Goal: Entertainment & Leisure: Consume media (video, audio)

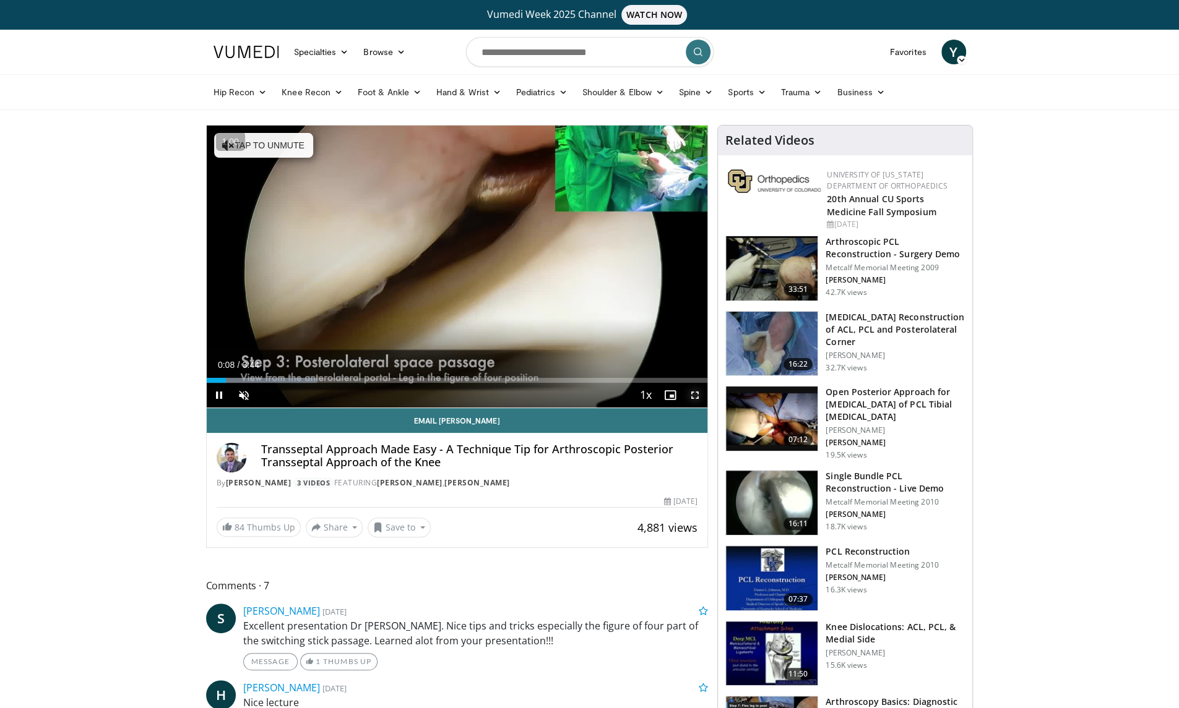
click at [692, 393] on span "Video Player" at bounding box center [694, 395] width 25 height 25
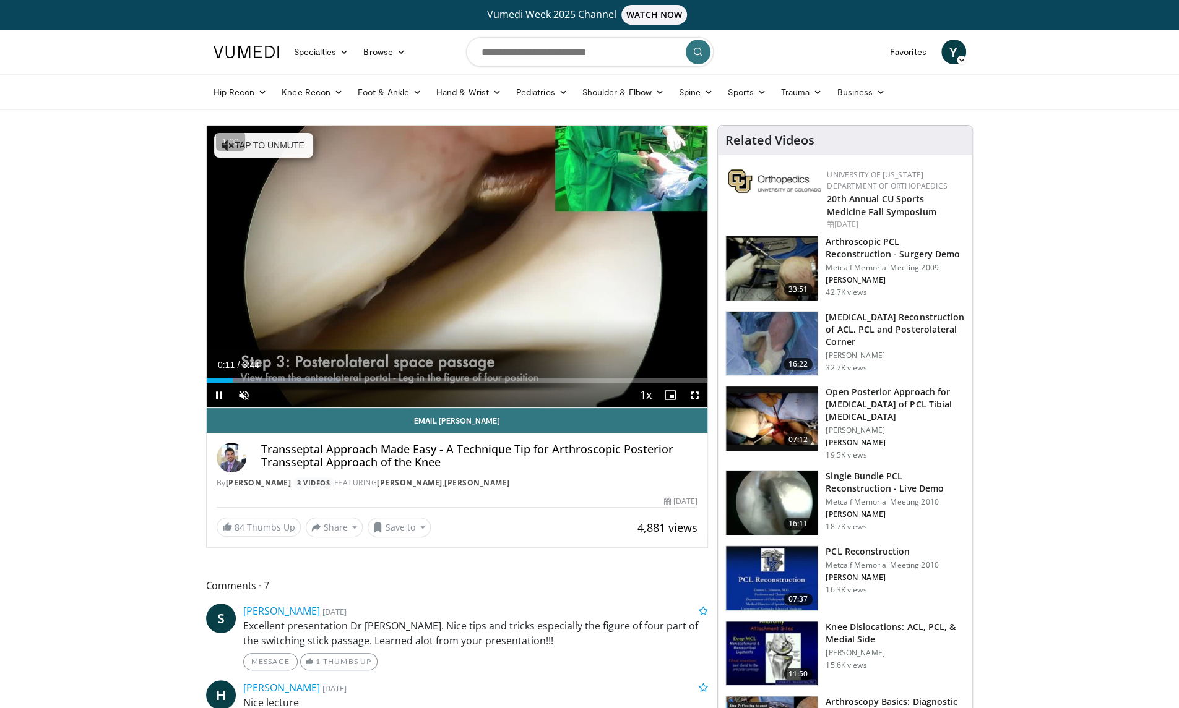
click at [475, 252] on div "10 seconds Tap to unmute" at bounding box center [457, 267] width 501 height 282
click at [468, 483] on link "ryan Martin" at bounding box center [477, 483] width 66 height 11
click at [698, 390] on span "Video Player" at bounding box center [694, 395] width 25 height 25
click at [658, 376] on span "Fullscreen" at bounding box center [662, 377] width 46 height 11
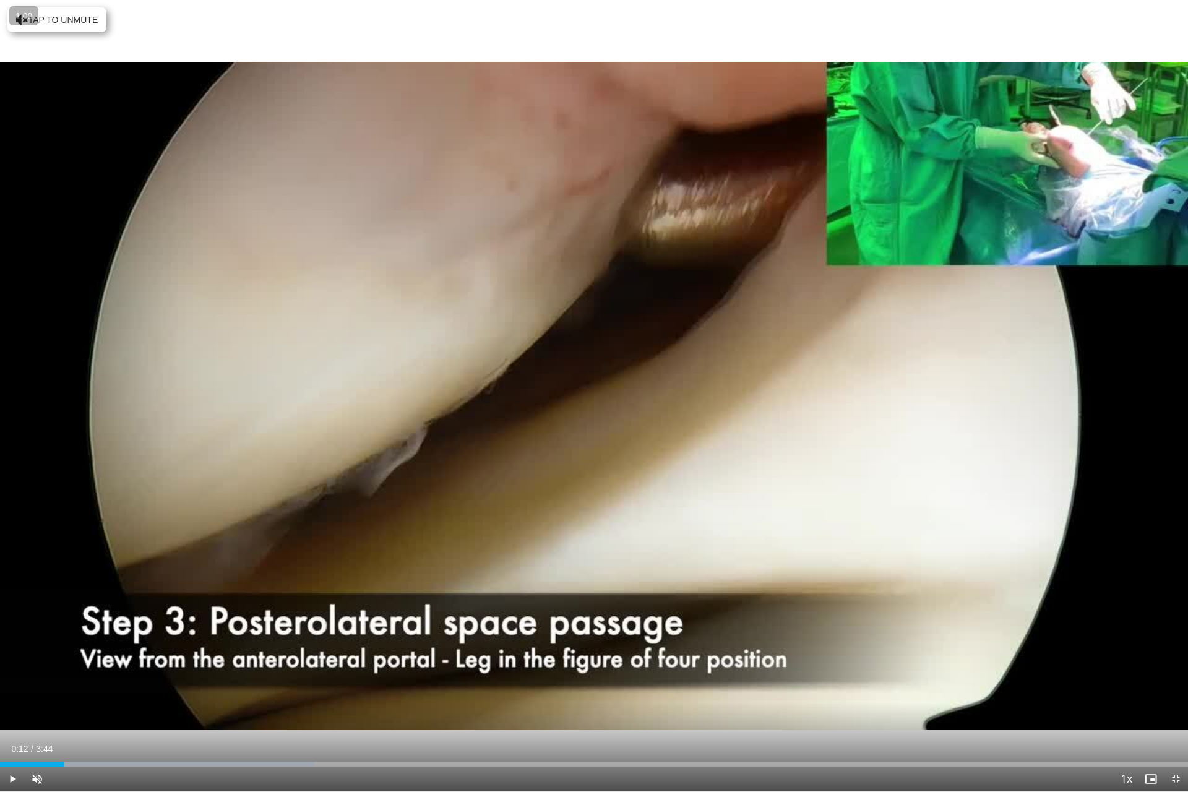
click at [593, 412] on icon "Video Player" at bounding box center [594, 396] width 35 height 35
click at [38, 708] on span "Video Player" at bounding box center [37, 779] width 25 height 25
click at [149, 708] on div "Loaded : 35.29% 0:28 0:28" at bounding box center [594, 761] width 1188 height 12
click at [455, 489] on div "10 seconds Tap to unmute" at bounding box center [594, 395] width 1188 height 791
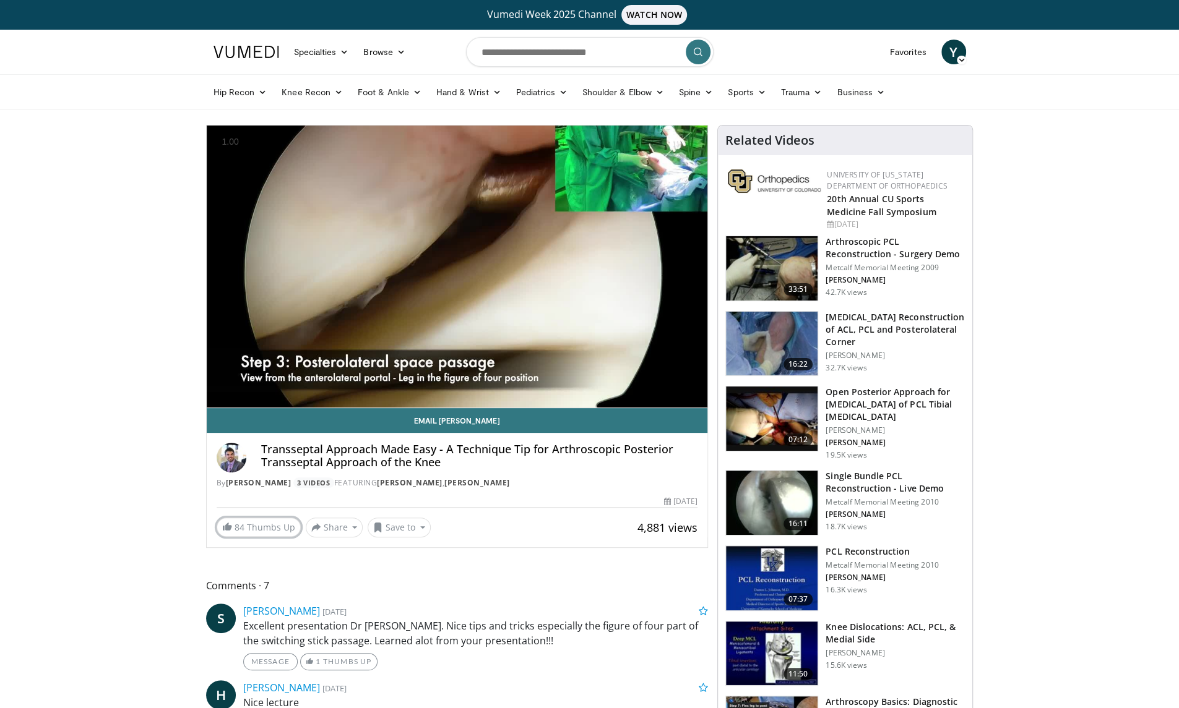
click at [252, 530] on link "84 Thumbs Up" at bounding box center [259, 527] width 84 height 19
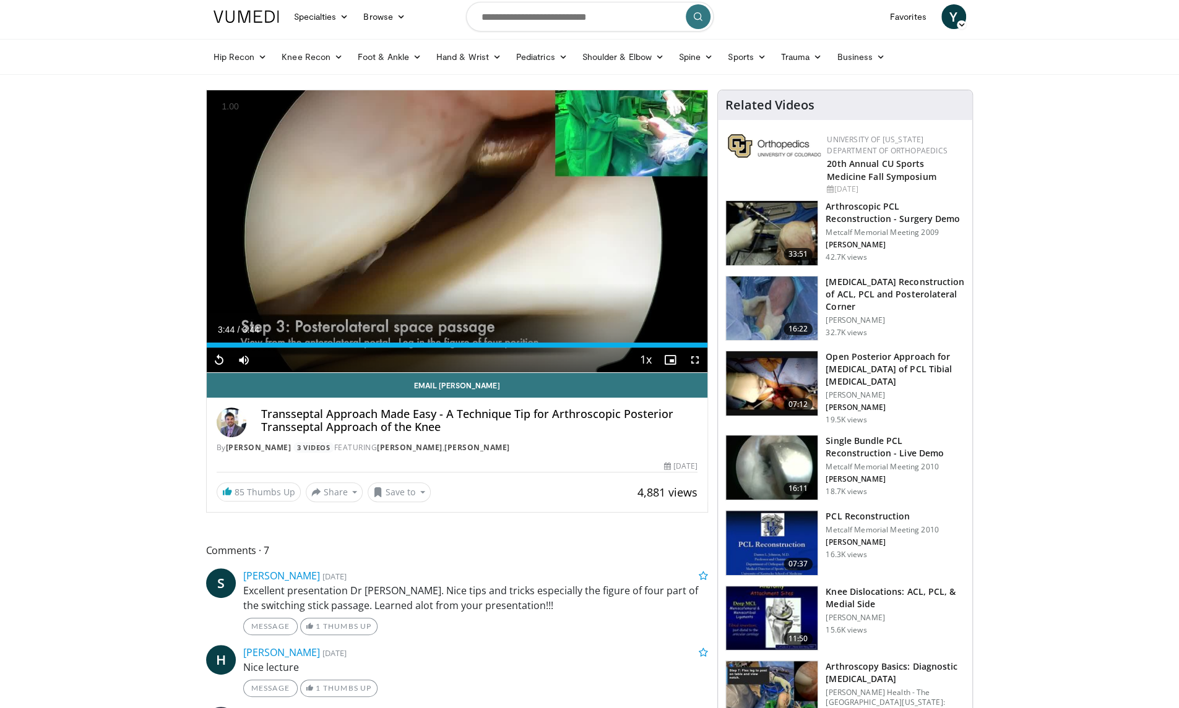
scroll to position [37, 0]
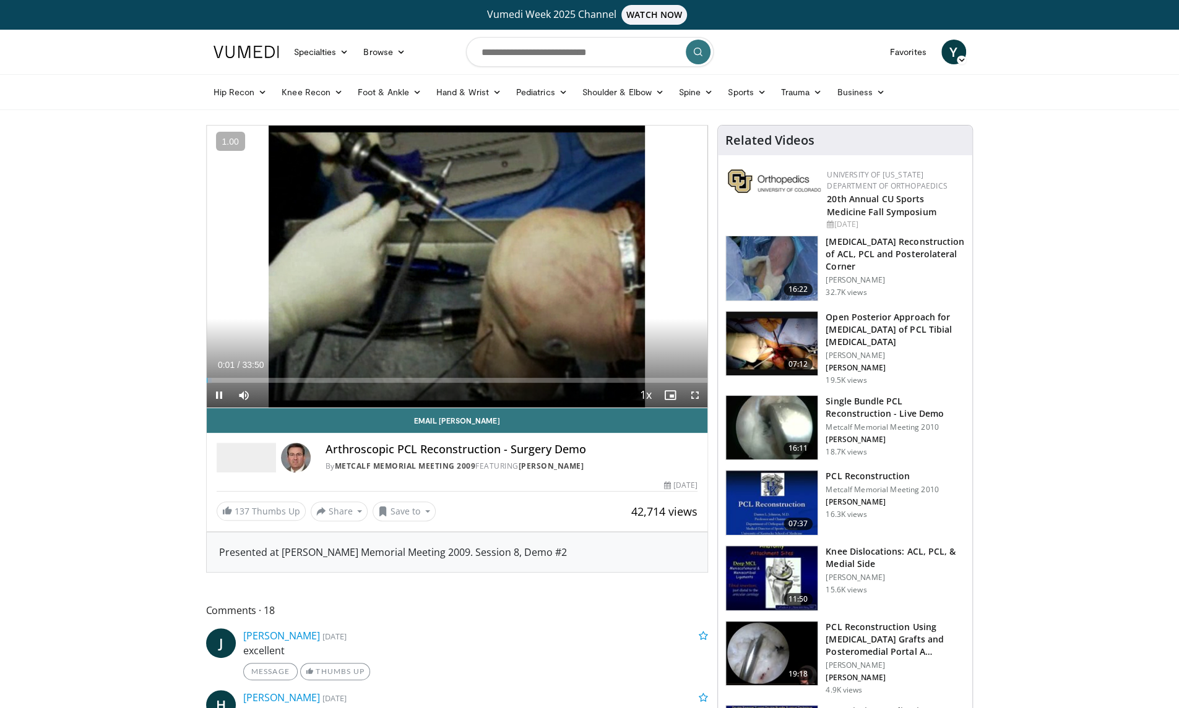
click at [458, 273] on icon "Video Player" at bounding box center [456, 266] width 35 height 35
